Goal: Task Accomplishment & Management: Manage account settings

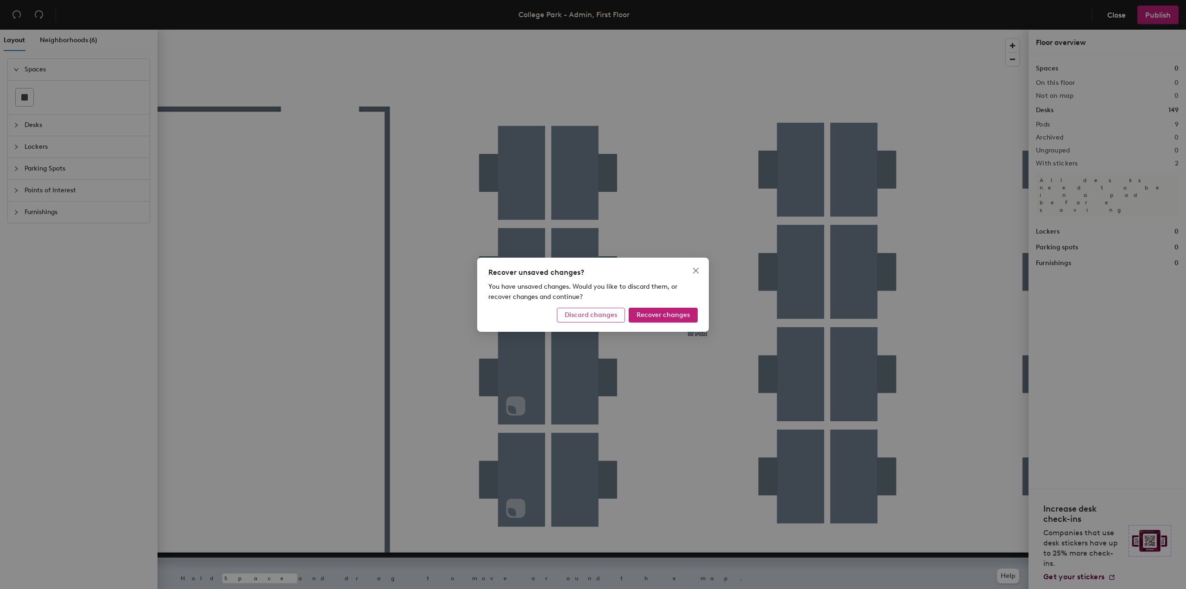
click at [600, 317] on span "Discard changes" at bounding box center [591, 315] width 52 height 8
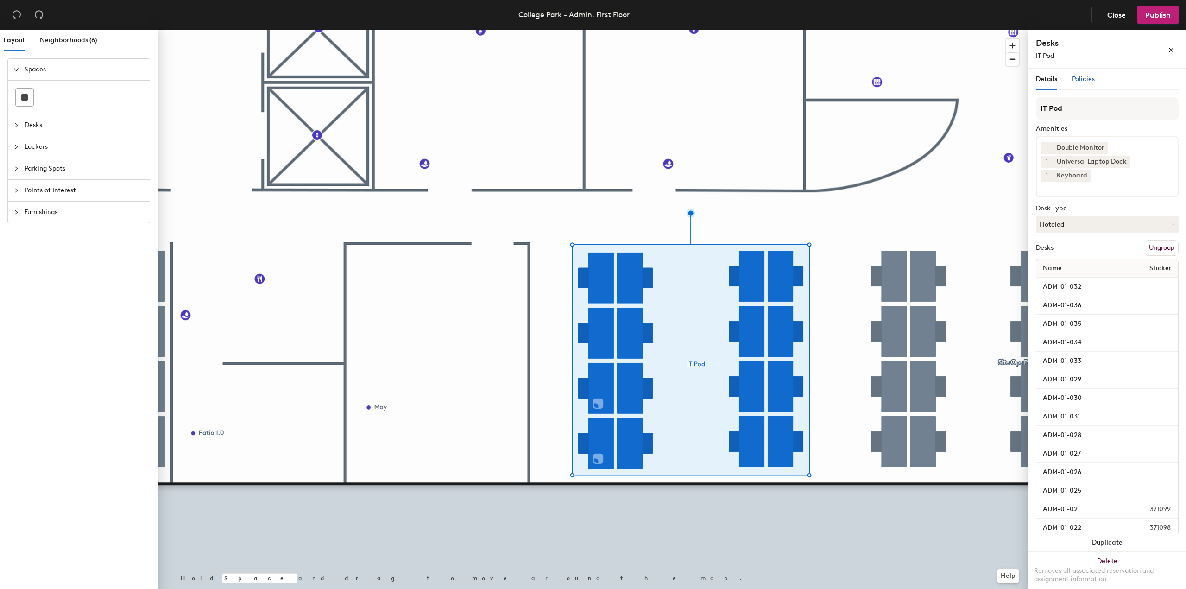
click at [1081, 75] on div "Policies" at bounding box center [1083, 79] width 23 height 10
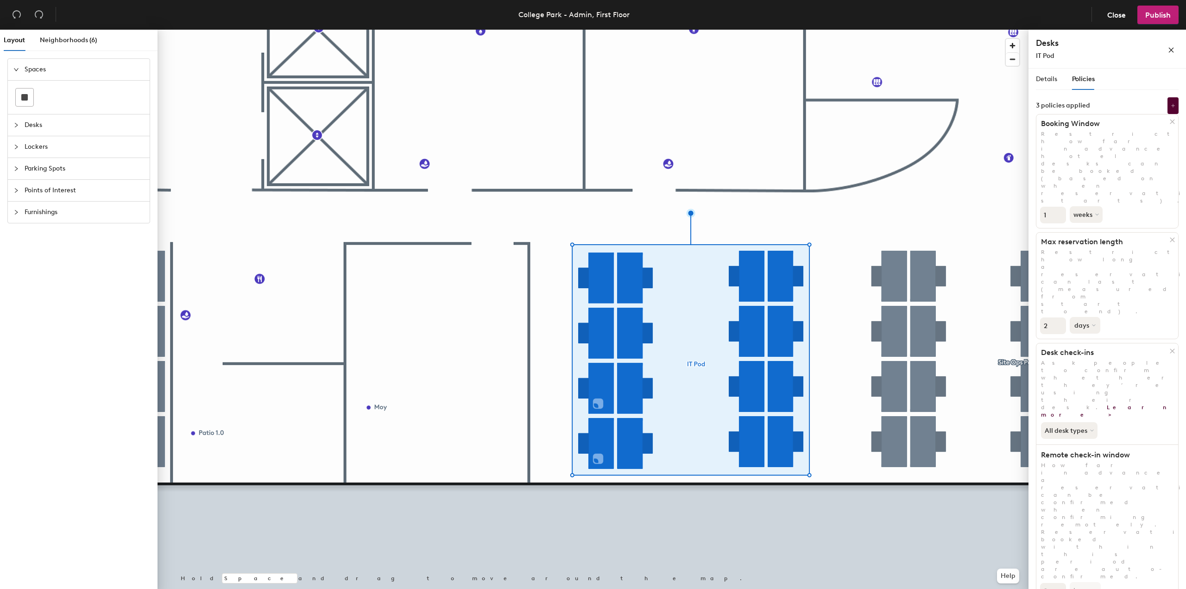
click at [1086, 317] on button "days" at bounding box center [1084, 325] width 31 height 17
click at [1088, 340] on div "months" at bounding box center [1088, 347] width 36 height 14
click at [1156, 19] on span "Publish" at bounding box center [1157, 15] width 25 height 9
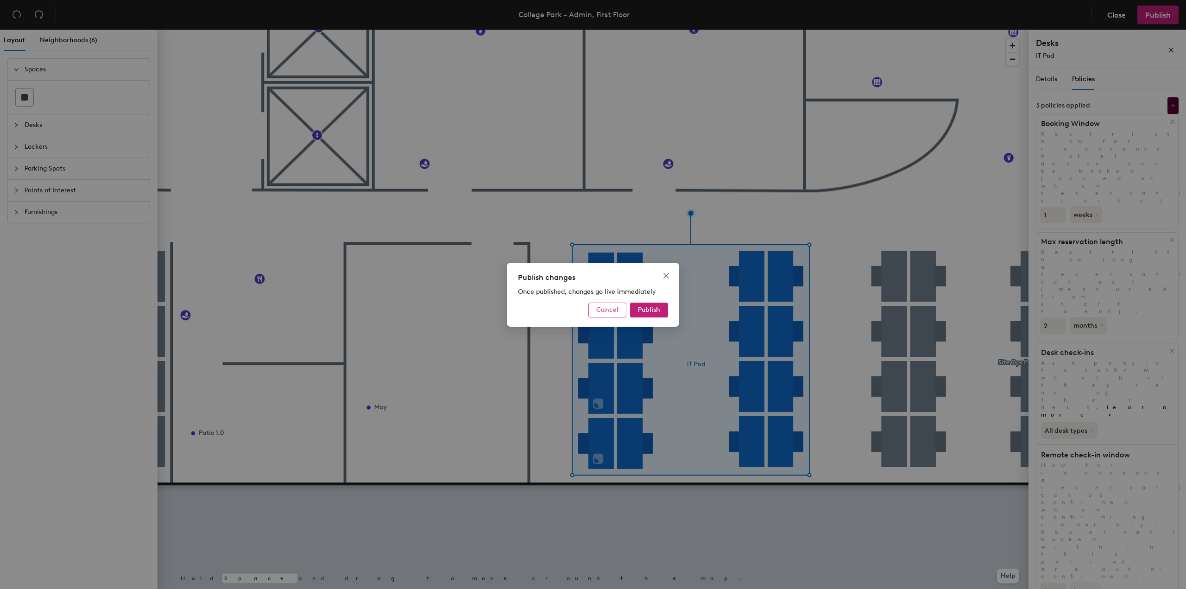
click at [614, 310] on span "Cancel" at bounding box center [607, 310] width 22 height 8
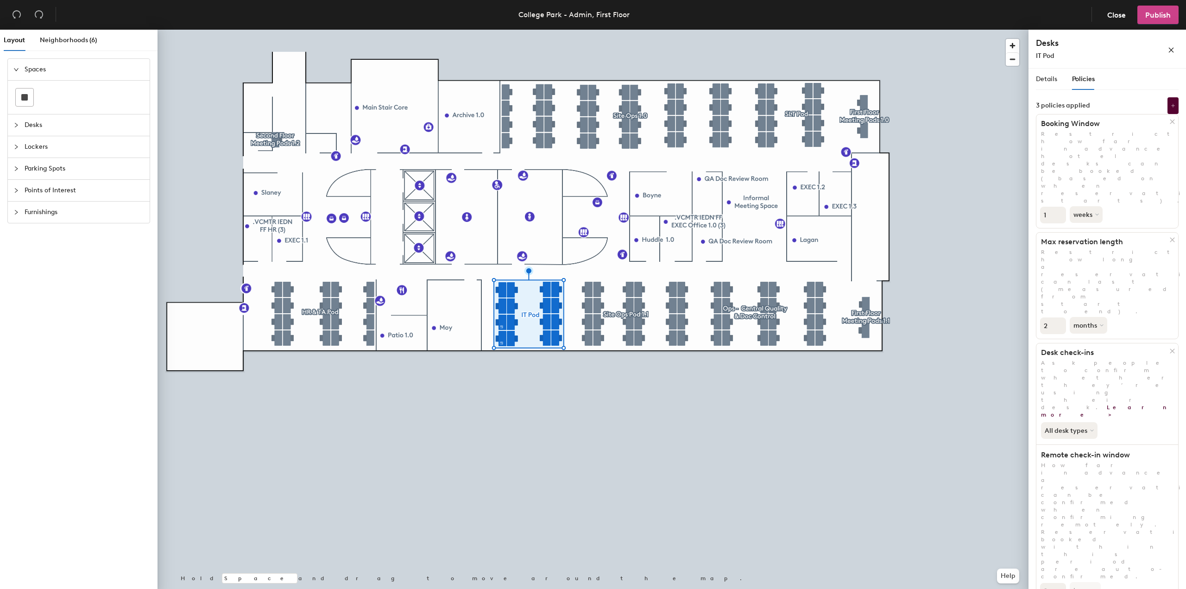
click at [1161, 21] on button "Publish" at bounding box center [1157, 15] width 41 height 19
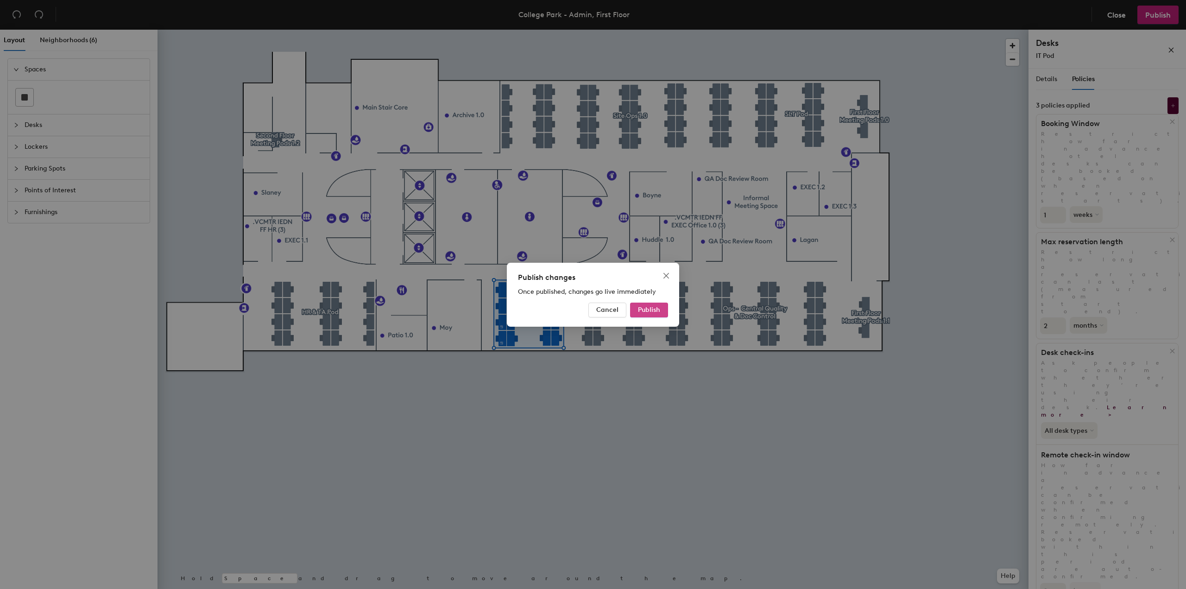
click at [636, 311] on button "Publish" at bounding box center [649, 309] width 38 height 15
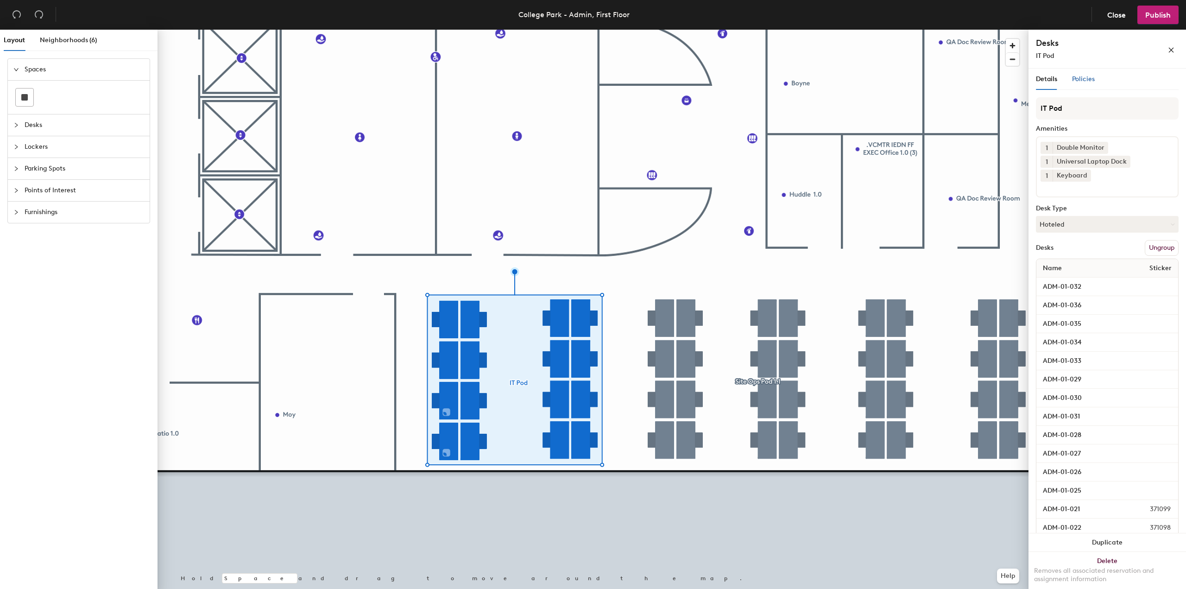
click at [1084, 79] on span "Policies" at bounding box center [1083, 79] width 23 height 8
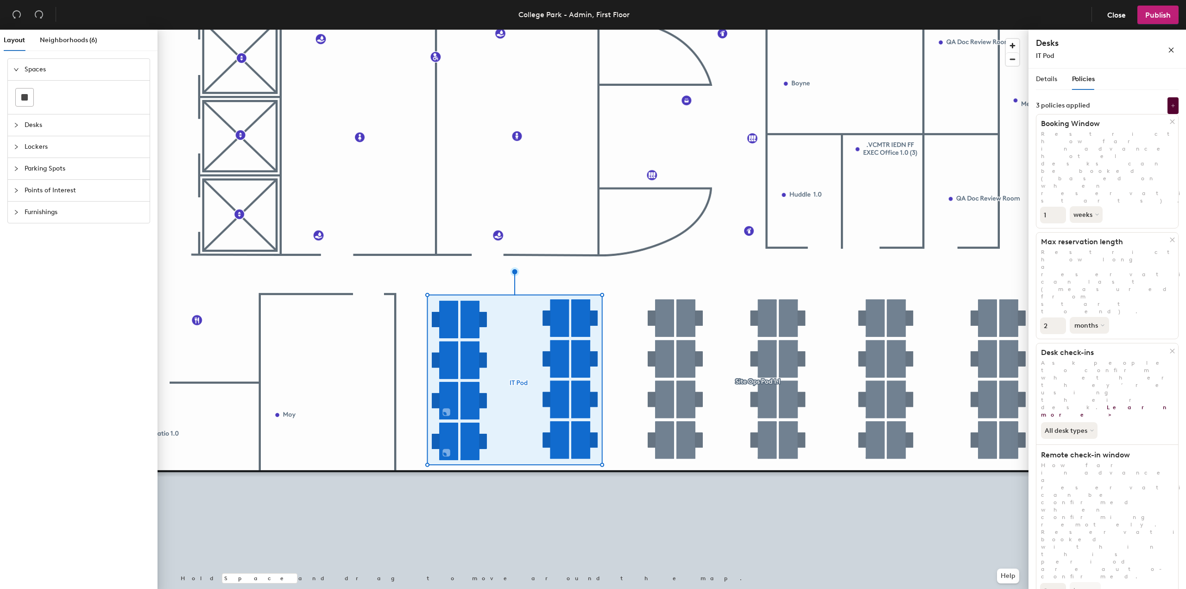
click at [1074, 317] on button "months" at bounding box center [1088, 325] width 39 height 17
click at [1083, 367] on div "days" at bounding box center [1088, 374] width 36 height 14
click at [1172, 57] on div "Desks IT Pod" at bounding box center [1107, 49] width 143 height 24
click at [1170, 58] on div "Desks IT Pod" at bounding box center [1107, 49] width 143 height 24
click at [1170, 49] on icon "close" at bounding box center [1171, 50] width 6 height 6
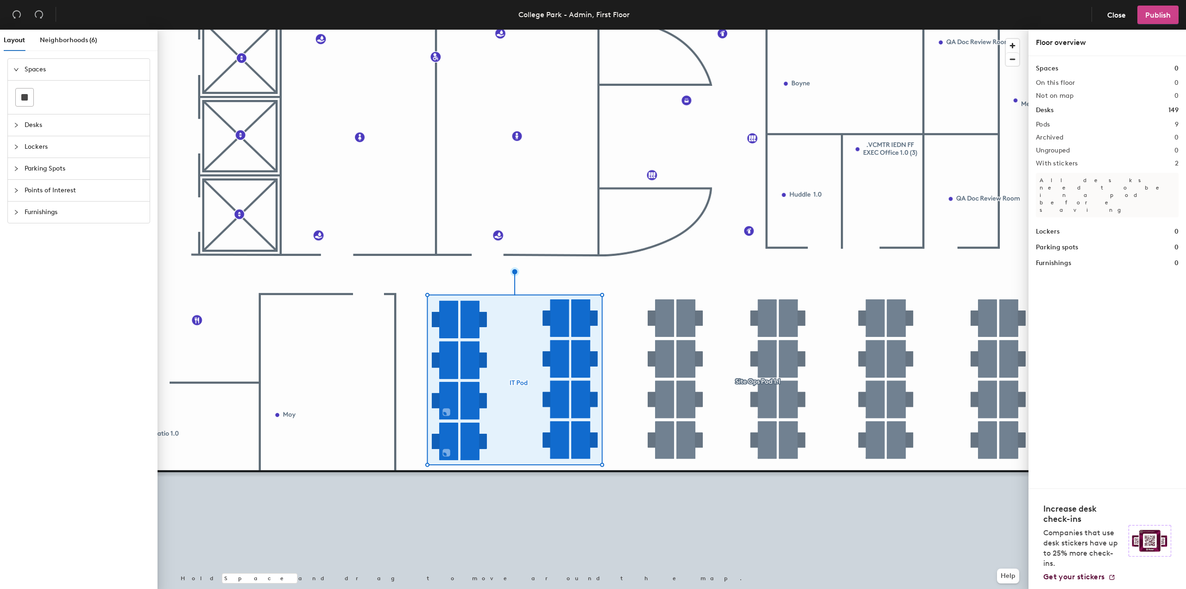
click at [1164, 15] on span "Publish" at bounding box center [1157, 15] width 25 height 9
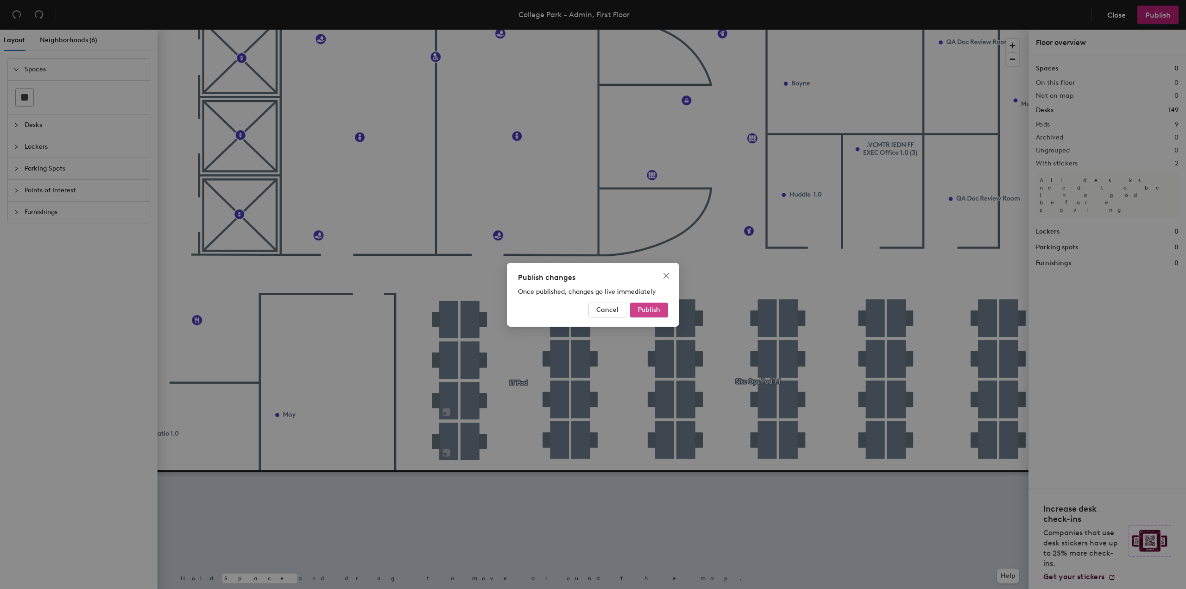
click at [661, 307] on button "Publish" at bounding box center [649, 309] width 38 height 15
